Goal: Task Accomplishment & Management: Manage account settings

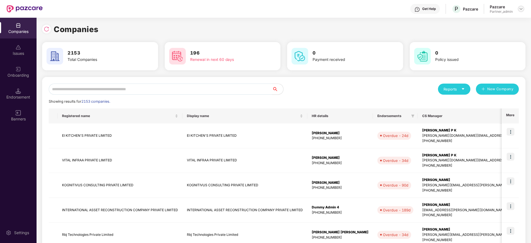
click at [522, 10] on img at bounding box center [521, 9] width 4 height 4
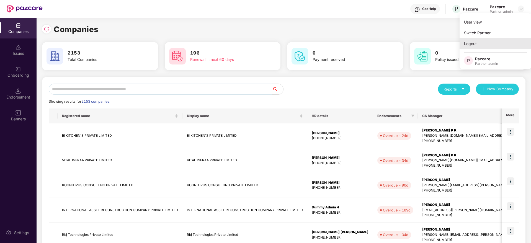
click at [484, 47] on div "Logout" at bounding box center [496, 43] width 72 height 11
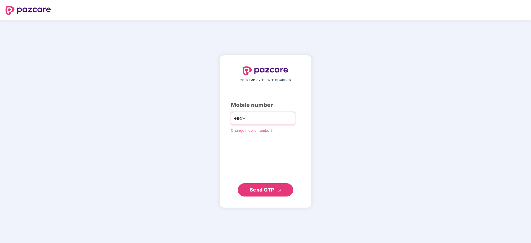
click at [256, 118] on input "number" at bounding box center [269, 118] width 45 height 9
type input "**********"
click at [267, 190] on span "Send OTP" at bounding box center [262, 190] width 25 height 6
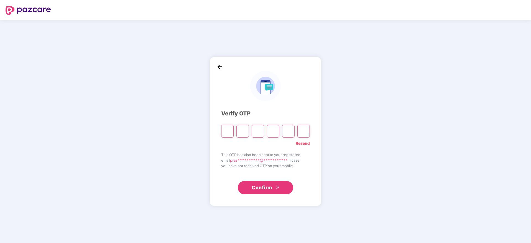
type input "*"
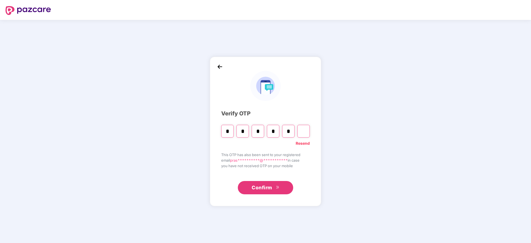
type input "*"
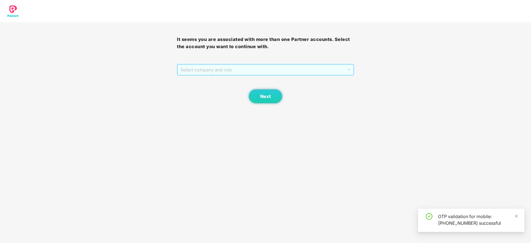
click at [225, 71] on span "Select company and role" at bounding box center [266, 70] width 170 height 11
click at [230, 90] on div "Pazcare - PARTNER_ADMIN" at bounding box center [266, 90] width 170 height 6
click at [258, 93] on button "Next" at bounding box center [265, 96] width 33 height 14
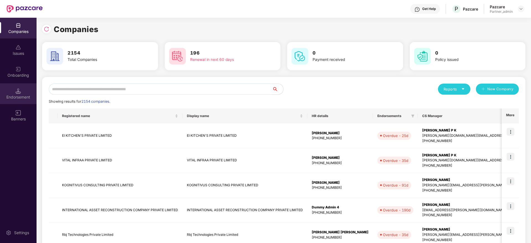
click at [19, 95] on div "Endorsement" at bounding box center [18, 97] width 37 height 6
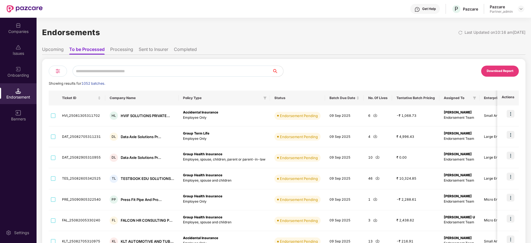
click at [57, 72] on img at bounding box center [58, 71] width 7 height 7
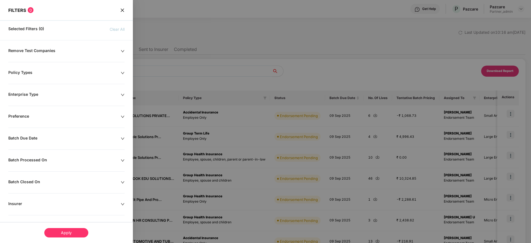
click at [121, 137] on icon "down" at bounding box center [123, 139] width 4 height 4
click at [57, 156] on div at bounding box center [35, 156] width 48 height 6
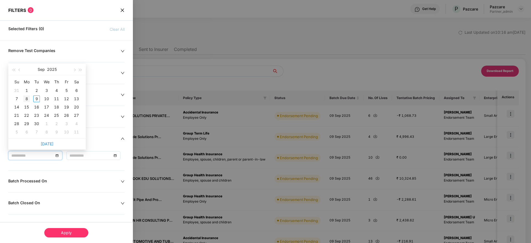
type input "**********"
click at [27, 98] on div "8" at bounding box center [26, 99] width 7 height 7
type input "**********"
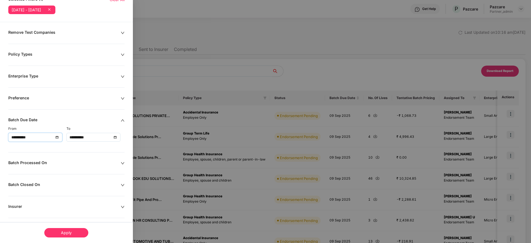
scroll to position [42, 0]
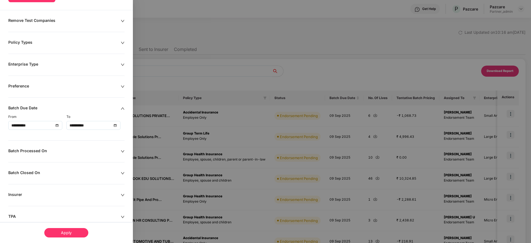
click at [72, 232] on div "Apply" at bounding box center [66, 232] width 44 height 9
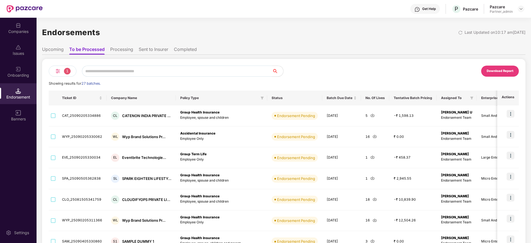
click at [491, 70] on div "Download Report" at bounding box center [500, 71] width 27 height 5
click at [18, 32] on div "Companies" at bounding box center [18, 32] width 37 height 6
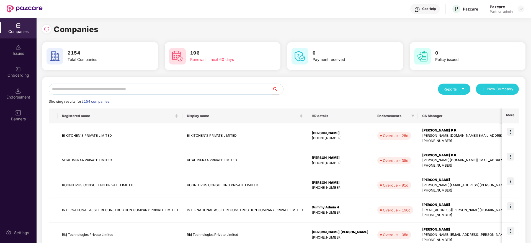
click at [172, 88] on input "text" at bounding box center [160, 89] width 223 height 11
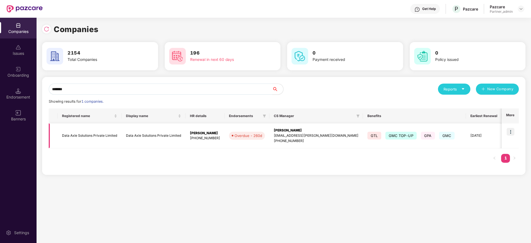
type input "*******"
click at [511, 132] on img at bounding box center [511, 132] width 8 height 8
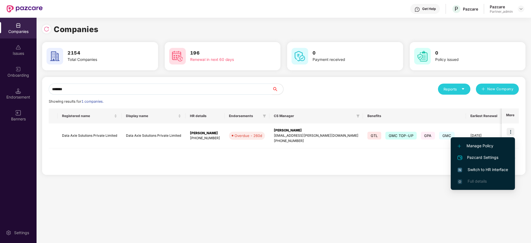
click at [478, 171] on span "Switch to HR interface" at bounding box center [483, 170] width 50 height 6
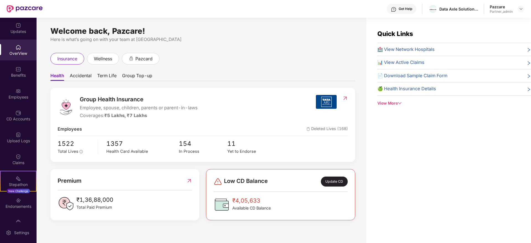
click at [42, 97] on div "Welcome back, Pazcare! Here is what’s going on with your team at Pazcare insura…" at bounding box center [202, 134] width 330 height 232
click at [23, 96] on div "Employees" at bounding box center [18, 97] width 37 height 6
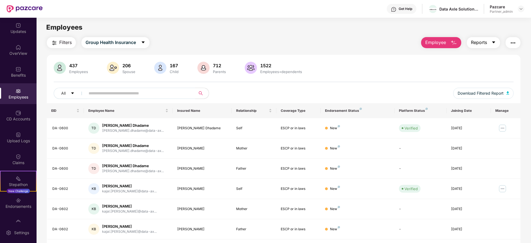
click at [492, 42] on icon "caret-down" at bounding box center [494, 42] width 4 height 4
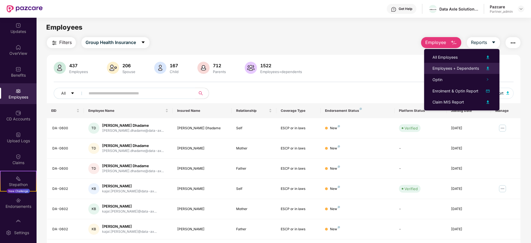
click at [451, 66] on div "Employees + Dependents" at bounding box center [456, 68] width 47 height 6
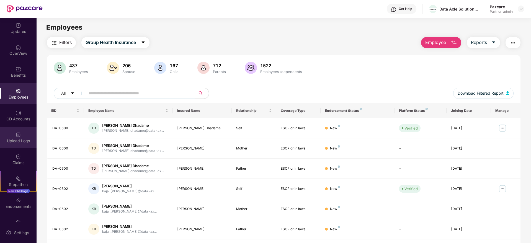
click at [5, 140] on div "Upload Logs" at bounding box center [18, 141] width 37 height 6
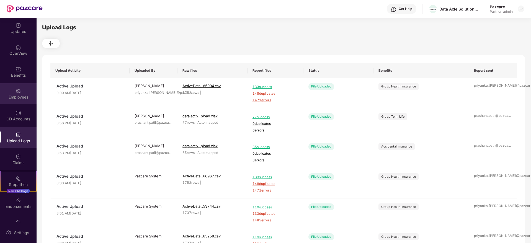
click at [19, 83] on div "Employees" at bounding box center [18, 93] width 37 height 21
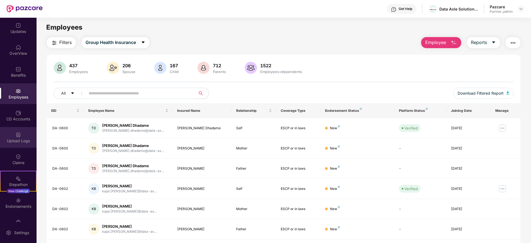
click at [17, 142] on div "Upload Logs" at bounding box center [18, 141] width 37 height 6
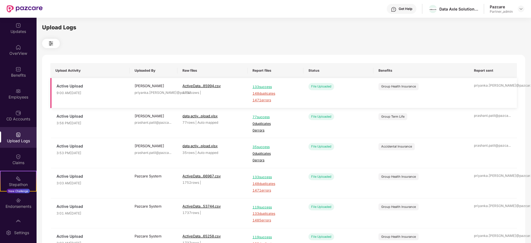
click at [261, 100] on span "1471 errors" at bounding box center [276, 100] width 46 height 5
click at [14, 93] on div "Employees" at bounding box center [18, 93] width 37 height 21
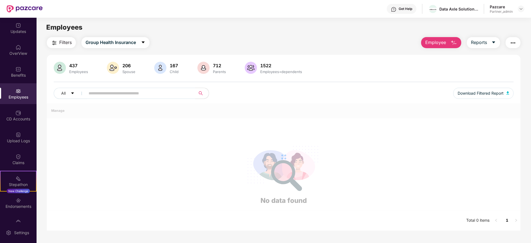
click at [515, 43] on img "button" at bounding box center [513, 43] width 7 height 7
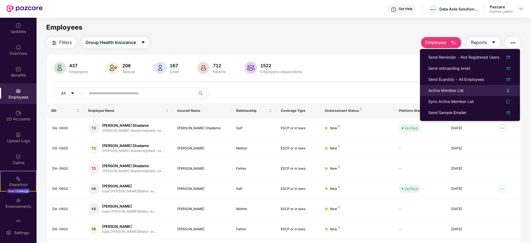
click at [433, 91] on div "Active Member List" at bounding box center [445, 91] width 35 height 6
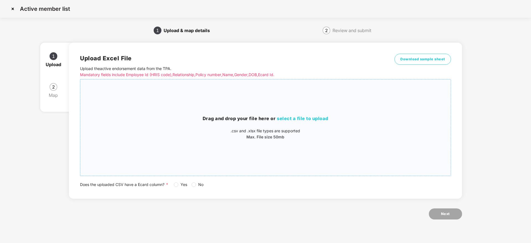
click at [284, 116] on span "select a file to upload" at bounding box center [303, 119] width 52 height 6
click at [183, 186] on span "Yes" at bounding box center [183, 185] width 11 height 6
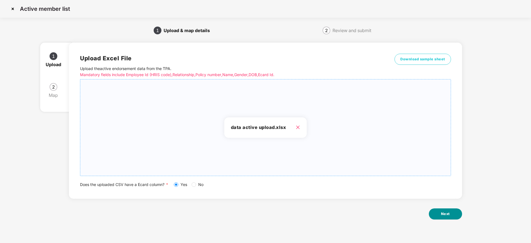
click at [446, 210] on button "Next" at bounding box center [445, 214] width 33 height 11
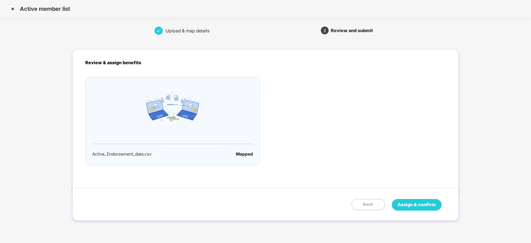
click at [406, 204] on span "Assign & confirm" at bounding box center [417, 204] width 38 height 7
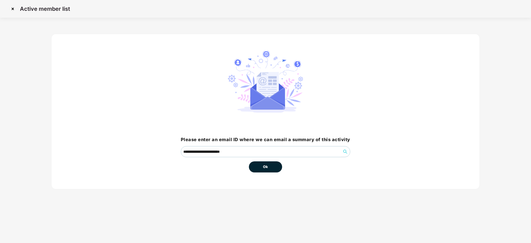
click at [274, 167] on button "Ok" at bounding box center [265, 166] width 33 height 11
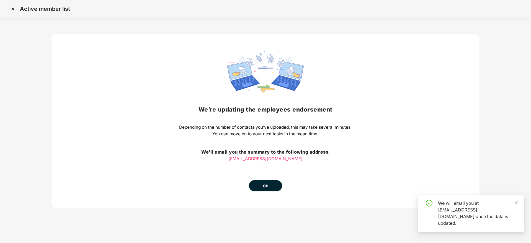
click at [271, 185] on button "Ok" at bounding box center [265, 185] width 33 height 11
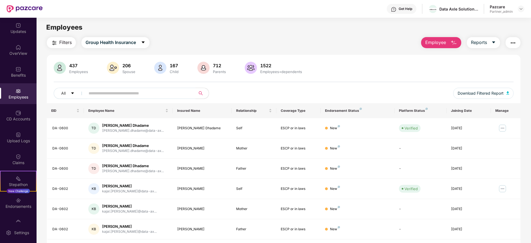
click at [104, 94] on input "text" at bounding box center [138, 93] width 99 height 8
paste input "*******"
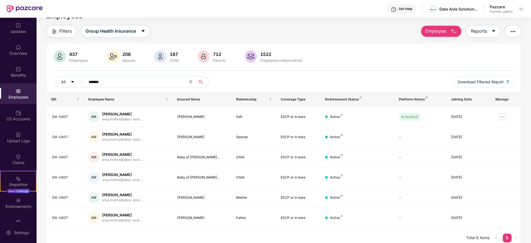
scroll to position [18, 0]
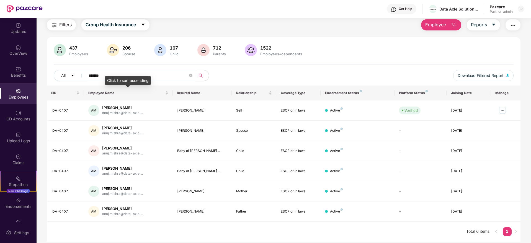
type input "*******"
